Goal: Task Accomplishment & Management: Use online tool/utility

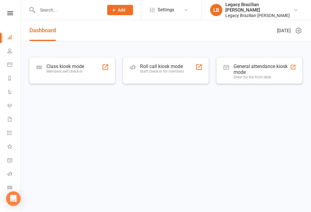
click at [91, 74] on div "Class kiosk mode Members self check-in" at bounding box center [72, 70] width 86 height 27
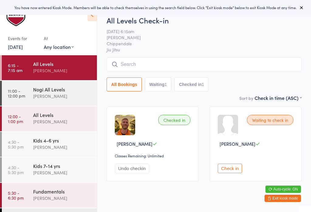
click at [157, 61] on input "search" at bounding box center [204, 64] width 195 height 14
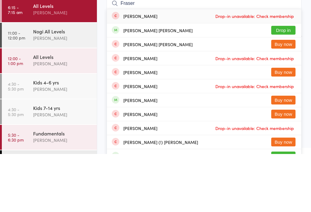
type input "Fraser"
click at [284, 84] on button "Drop in" at bounding box center [284, 88] width 24 height 9
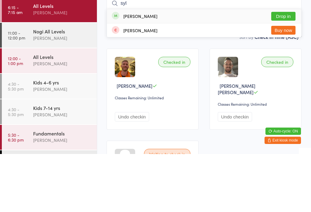
type input "syl"
click at [289, 70] on button "Drop in" at bounding box center [284, 74] width 24 height 9
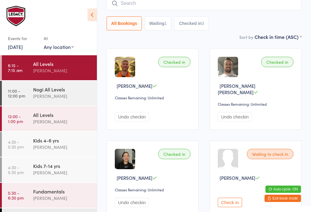
click at [155, 0] on input "search" at bounding box center [204, 3] width 195 height 14
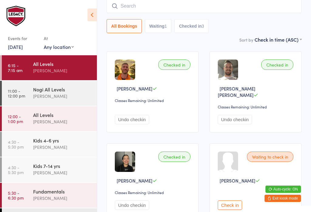
scroll to position [55, 0]
type input "Matt r"
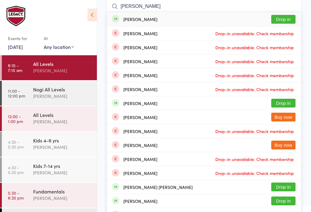
click at [288, 16] on button "Drop in" at bounding box center [284, 19] width 24 height 9
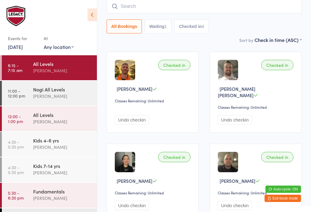
click at [191, 9] on input "search" at bounding box center [204, 6] width 195 height 14
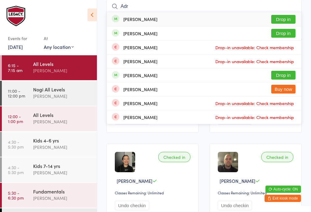
type input "Adr"
click at [287, 30] on button "Drop in" at bounding box center [284, 33] width 24 height 9
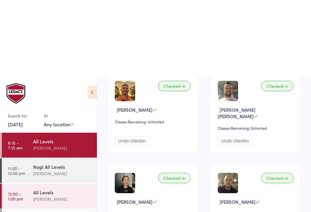
scroll to position [0, 0]
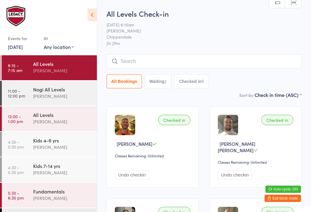
click at [182, 52] on div "All Levels Check-in 15 Aug 6:15am Werique Oliveira Chippendale Jiu Jitsu Manual…" at bounding box center [204, 50] width 195 height 83
click at [213, 66] on input "search" at bounding box center [204, 61] width 195 height 14
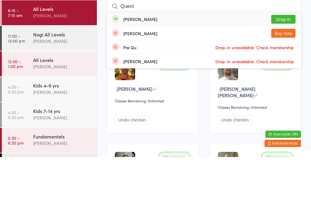
type input "Quent"
click at [290, 70] on button "Drop in" at bounding box center [284, 74] width 24 height 9
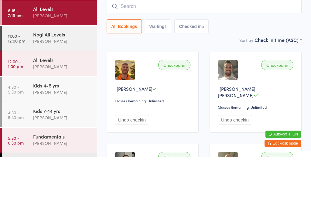
scroll to position [55, 0]
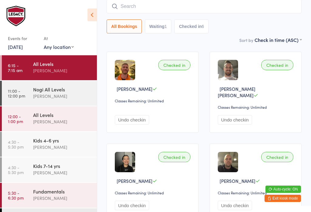
click at [204, 2] on input "search" at bounding box center [204, 6] width 195 height 14
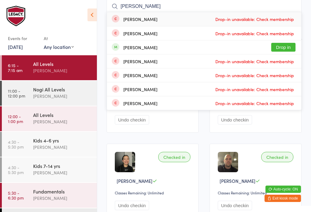
type input "Ng"
click at [294, 47] on button "Drop in" at bounding box center [284, 47] width 24 height 9
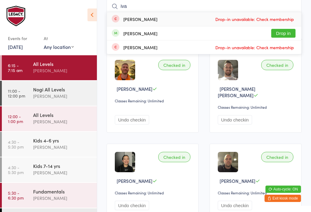
type input "iva"
click at [278, 32] on button "Drop in" at bounding box center [284, 33] width 24 height 9
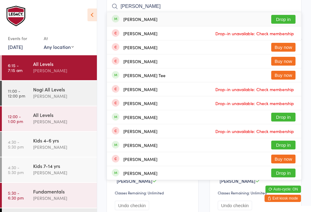
type input "carin"
click at [284, 20] on button "Drop in" at bounding box center [284, 19] width 24 height 9
